Goal: Find specific page/section: Find specific page/section

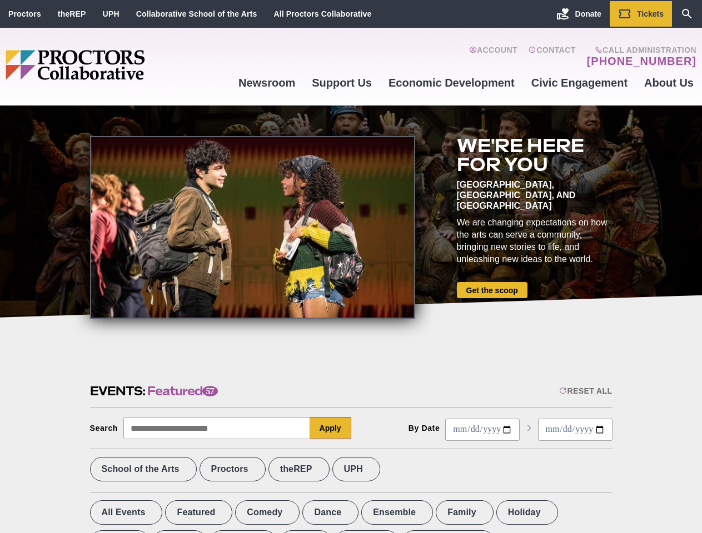
click at [350, 267] on div at bounding box center [252, 227] width 325 height 183
click at [584, 391] on div "Reset All" at bounding box center [585, 391] width 53 height 9
click at [330, 428] on button "Apply" at bounding box center [330, 428] width 41 height 22
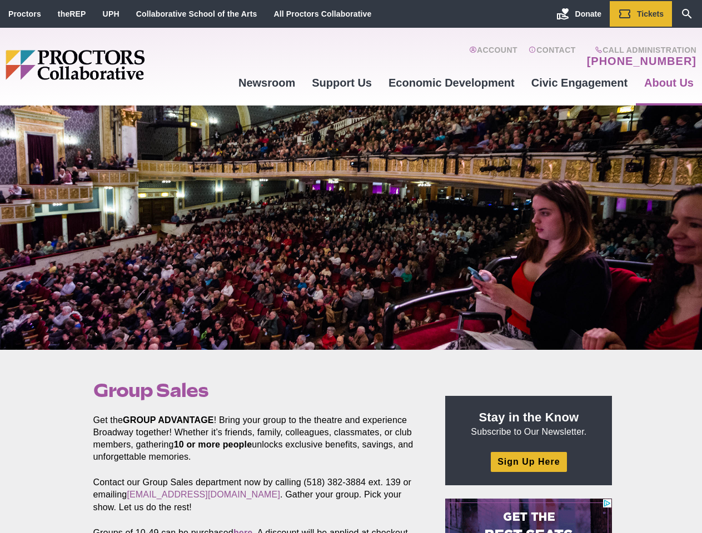
click at [350, 267] on div at bounding box center [351, 228] width 702 height 244
